Goal: Navigation & Orientation: Find specific page/section

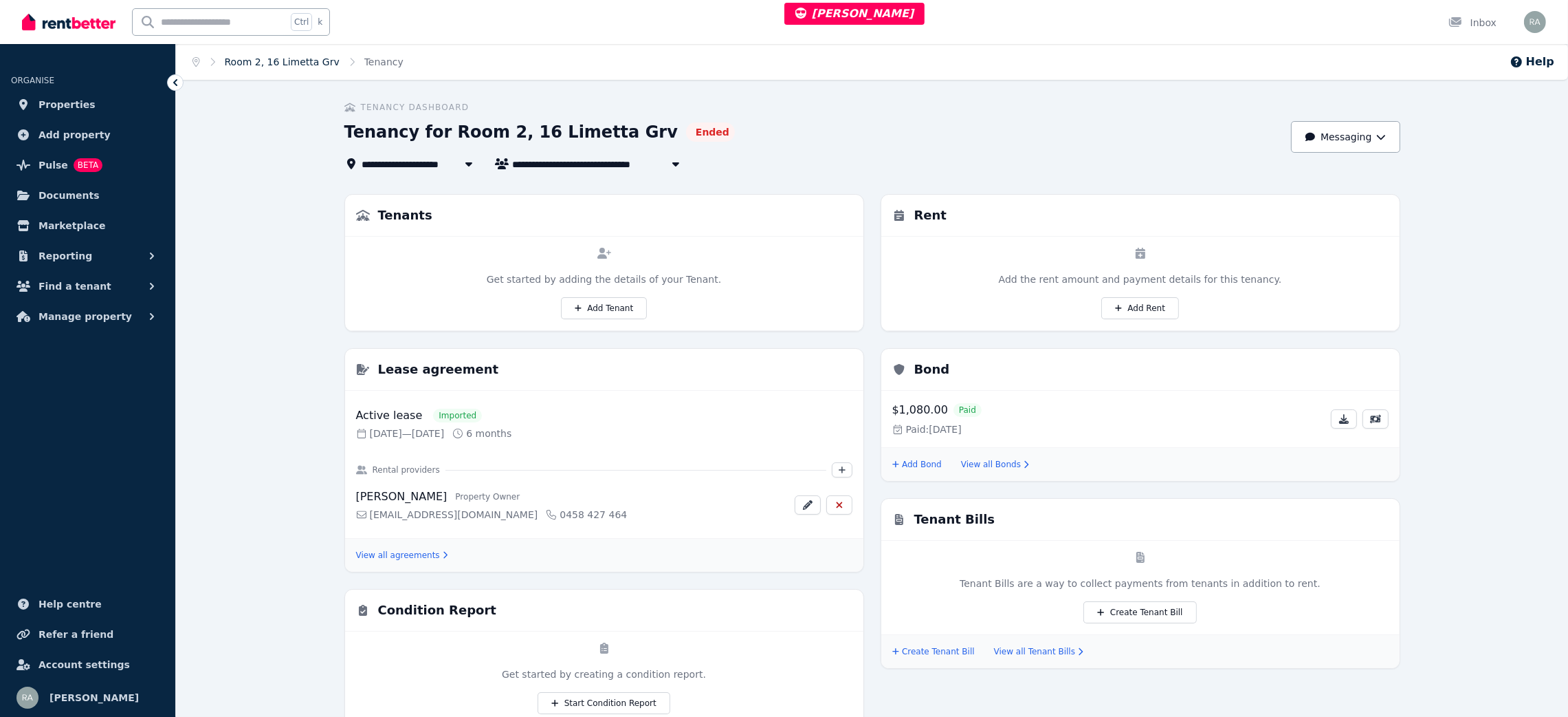
click at [287, 58] on link "Room 2, 16 Limetta Grv" at bounding box center [282, 62] width 115 height 11
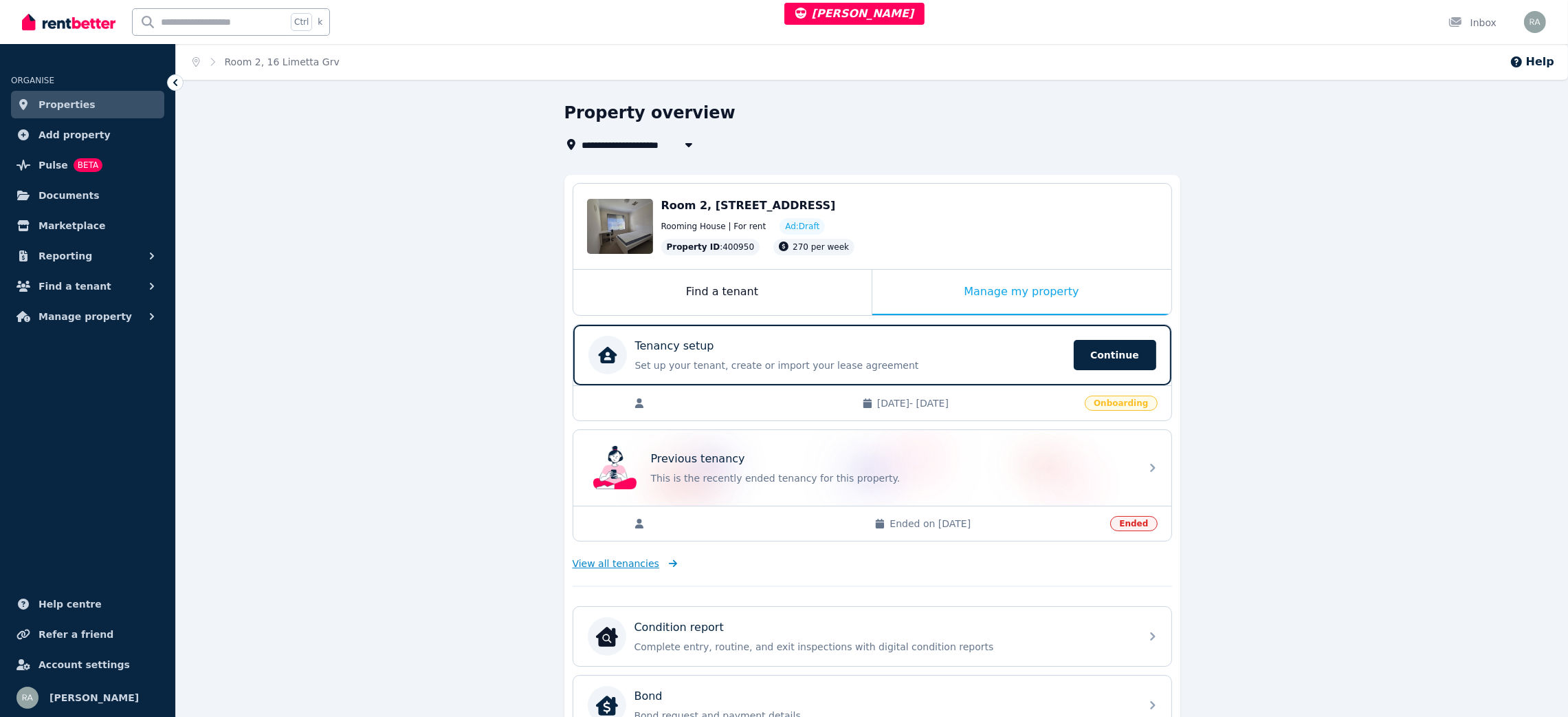
click at [606, 567] on span "View all tenancies" at bounding box center [616, 562] width 87 height 14
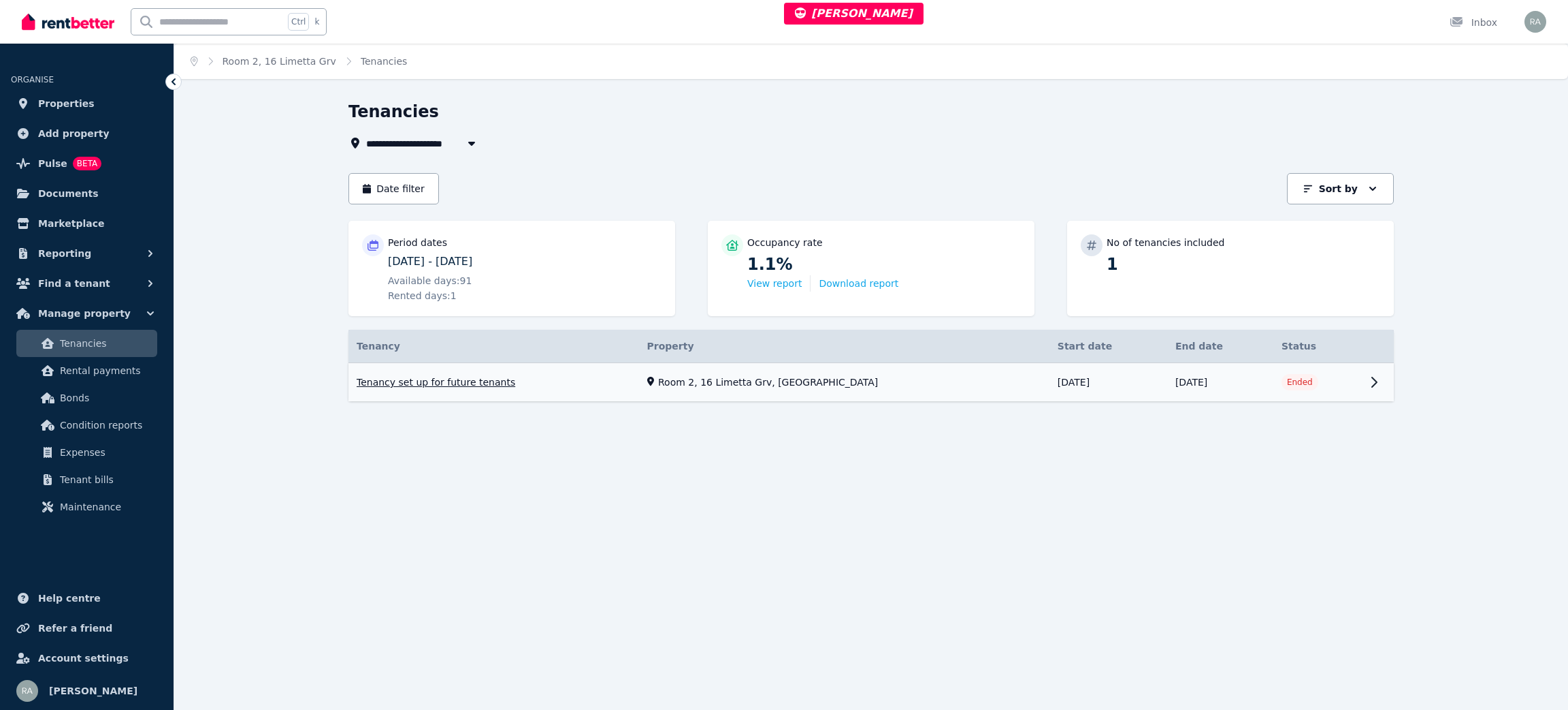
click at [950, 379] on link "View property details" at bounding box center [844, 382] width 411 height 38
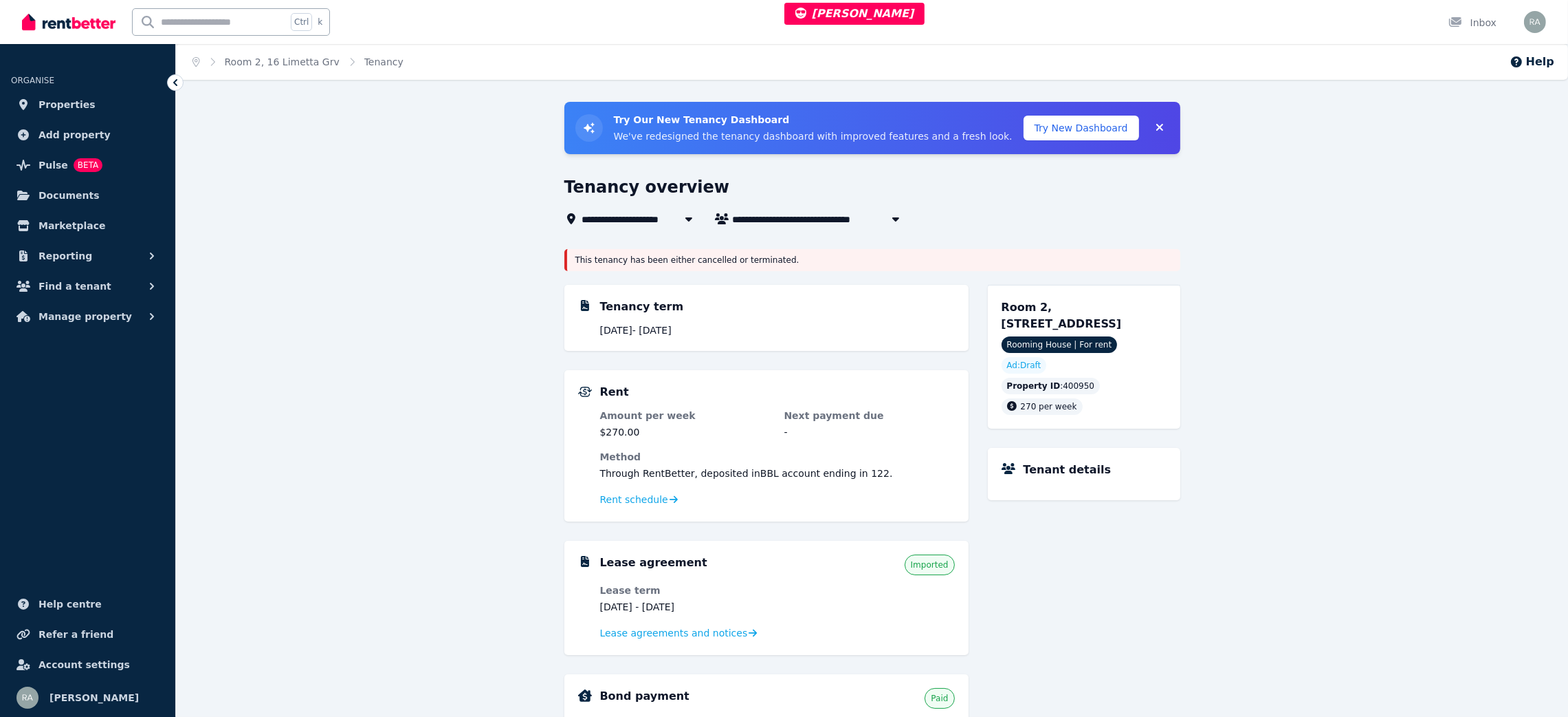
click at [884, 210] on button "button" at bounding box center [895, 218] width 25 height 17
type input "**********"
click at [815, 173] on div "**********" at bounding box center [873, 631] width 616 height 1058
click at [270, 57] on link "Room 2, 16 Limetta Grv" at bounding box center [282, 62] width 115 height 11
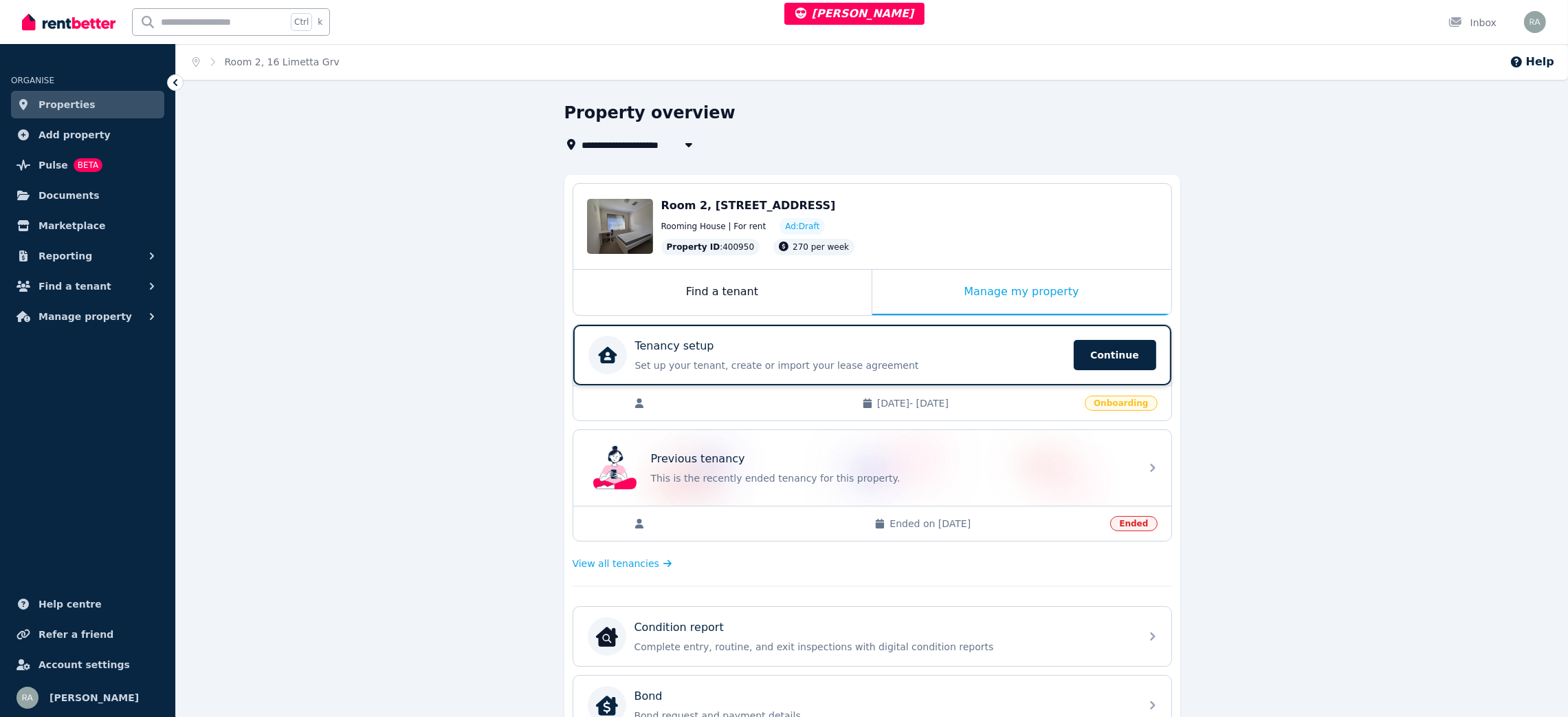
click at [604, 343] on div at bounding box center [608, 355] width 38 height 38
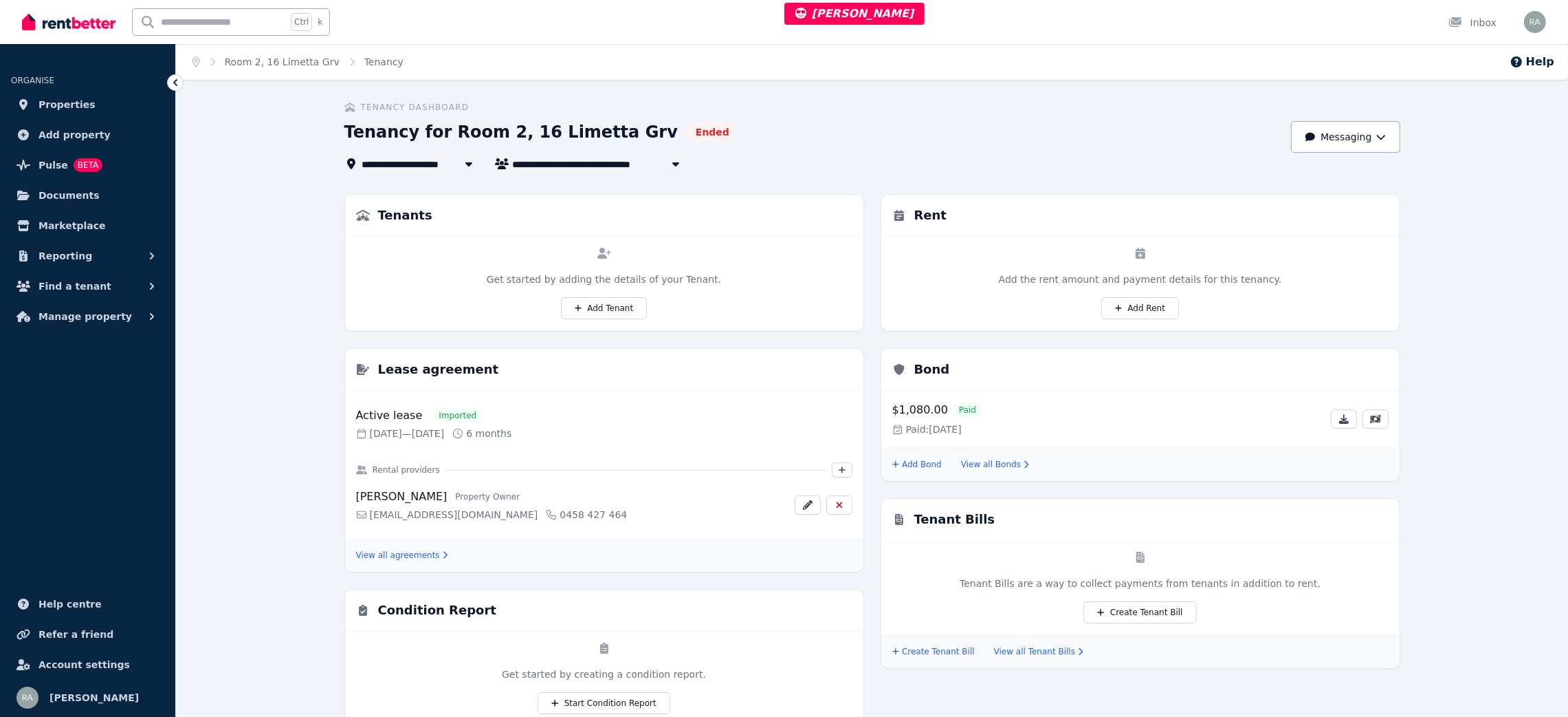
click at [620, 168] on span "Tenancy for Room 2, 16 Limetta Grv" at bounding box center [612, 163] width 198 height 17
type input "**********"
click at [973, 142] on div "Tenancy for Room 2, 16 Limetta Grv Ended" at bounding box center [815, 134] width 940 height 26
click at [752, 225] on div "Tenants" at bounding box center [604, 215] width 518 height 42
click at [63, 93] on link "Properties" at bounding box center [88, 104] width 154 height 28
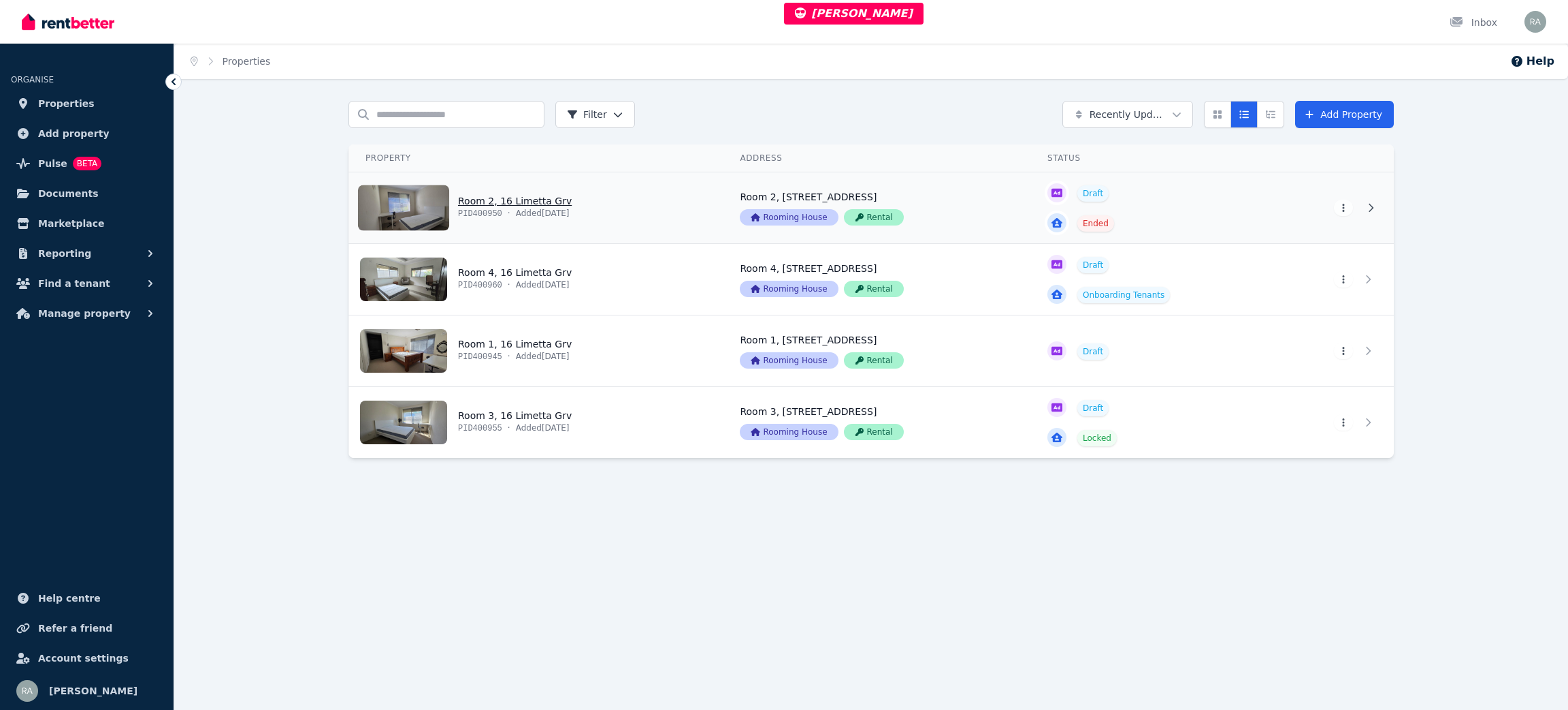
click at [634, 231] on link "View property details" at bounding box center [536, 207] width 374 height 71
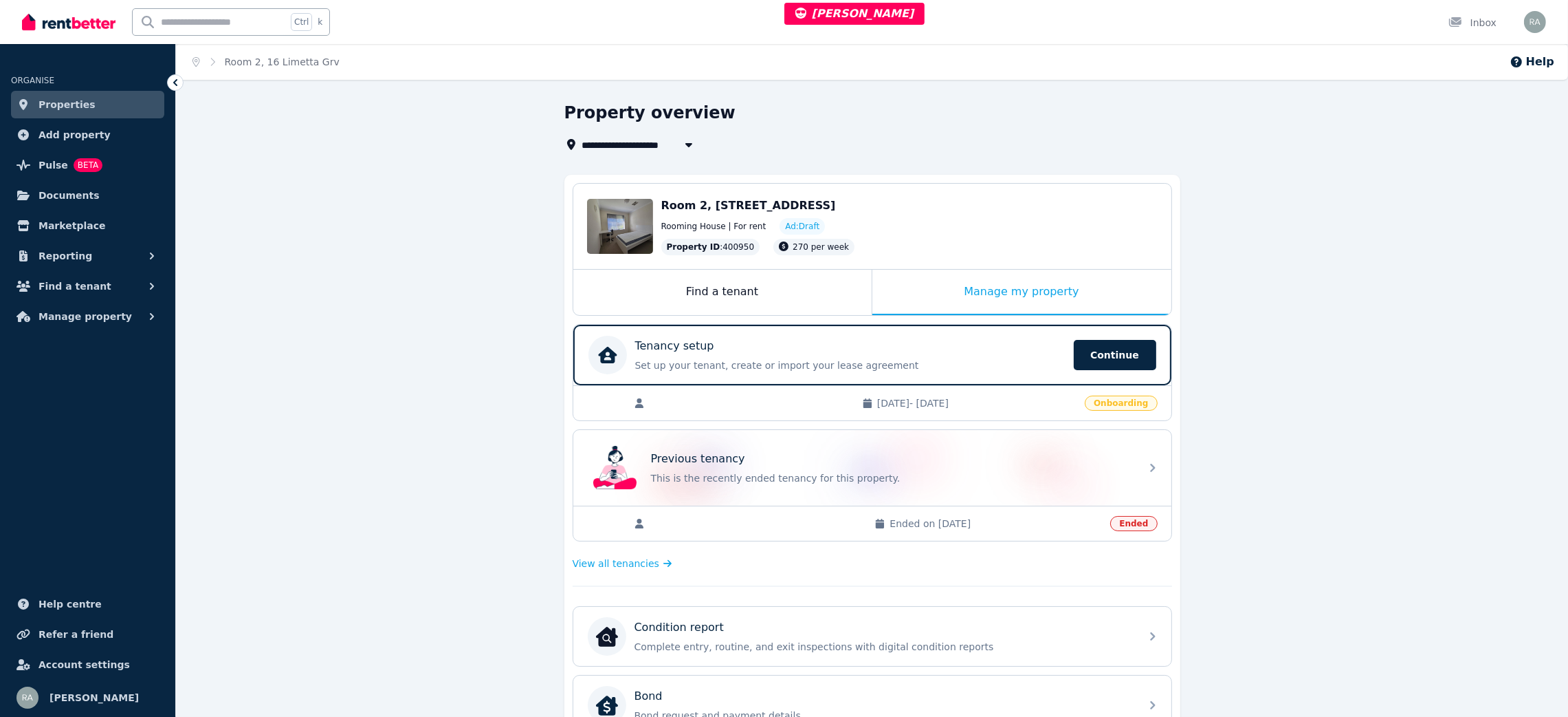
click at [1099, 400] on span "Onboarding" at bounding box center [1120, 402] width 72 height 15
click at [915, 400] on span "[DATE] - [DATE]" at bounding box center [977, 402] width 199 height 14
